Goal: Task Accomplishment & Management: Use online tool/utility

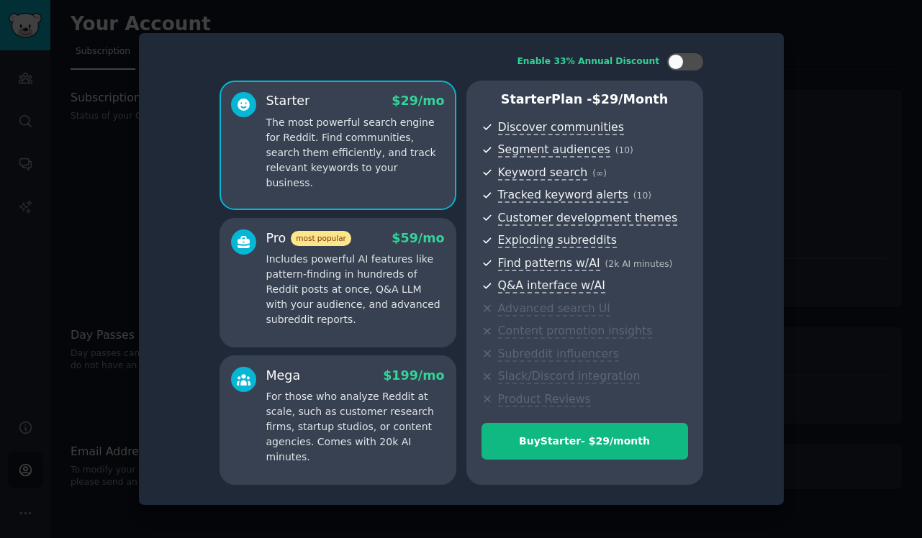
click at [257, 21] on div at bounding box center [461, 269] width 922 height 538
click at [71, 173] on div at bounding box center [461, 269] width 922 height 538
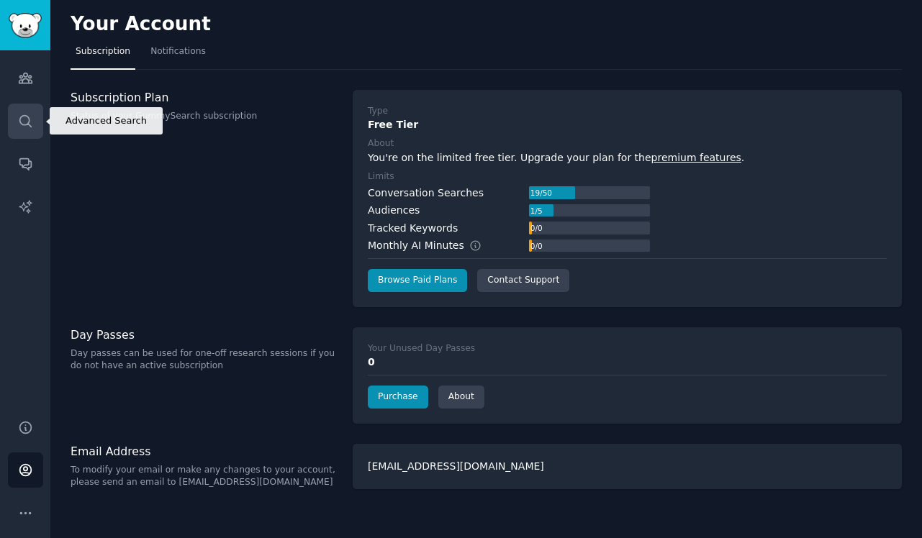
click at [33, 117] on link "Search" at bounding box center [25, 121] width 35 height 35
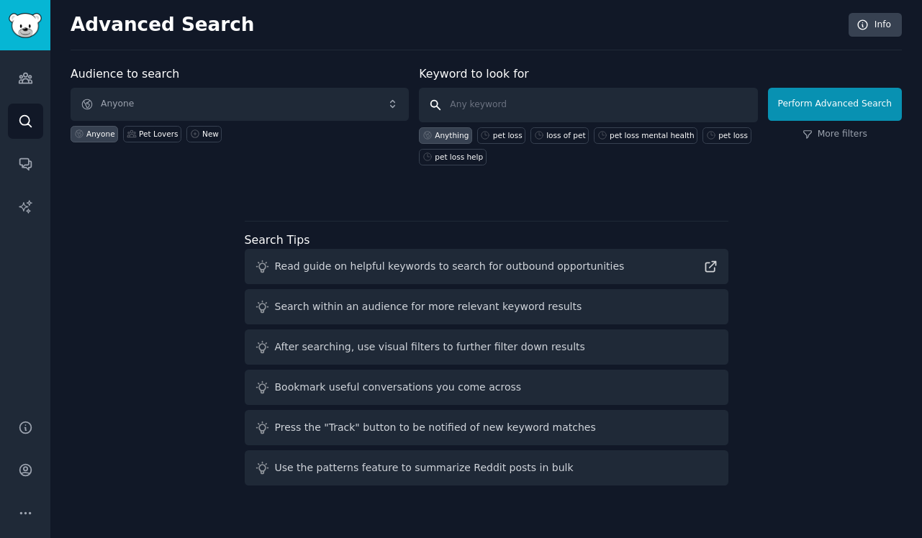
click at [558, 101] on input "text" at bounding box center [588, 105] width 338 height 35
type input "pet photo caption generator"
click at [774, 104] on button "Perform Advanced Search" at bounding box center [835, 104] width 134 height 33
